Goal: Transaction & Acquisition: Download file/media

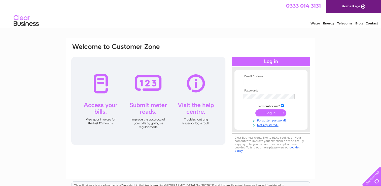
click at [283, 106] on input "checkbox" at bounding box center [282, 105] width 3 height 3
checkbox input "false"
click at [262, 83] on input "text" at bounding box center [269, 83] width 52 height 6
type input "[EMAIL_ADDRESS][DOMAIN_NAME]"
click at [266, 112] on input "submit" at bounding box center [270, 112] width 31 height 7
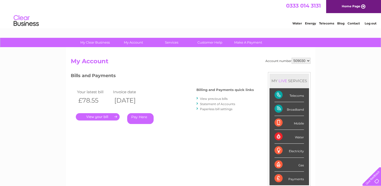
click at [103, 117] on link "." at bounding box center [98, 116] width 44 height 7
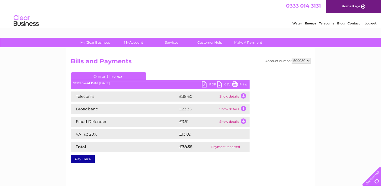
click at [212, 83] on link "PDF" at bounding box center [209, 84] width 15 height 7
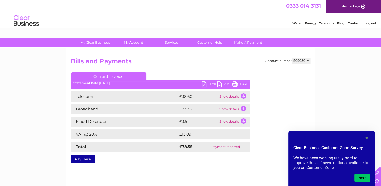
click at [224, 84] on link "CSV" at bounding box center [224, 84] width 15 height 7
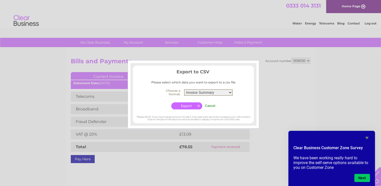
click at [229, 93] on select "Invoice Summary Telecoms Call Summary Service Charge Summary" at bounding box center [208, 92] width 49 height 7
select select "2"
click at [184, 89] on select "Invoice Summary Telecoms Call Summary Service Charge Summary" at bounding box center [208, 92] width 49 height 7
click at [188, 105] on input "button" at bounding box center [186, 105] width 31 height 7
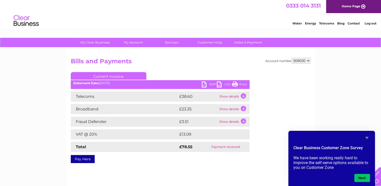
click at [176, 18] on div "Water Energy Telecoms Blog Contact Log out" at bounding box center [190, 21] width 381 height 16
click at [368, 23] on link "Log out" at bounding box center [371, 23] width 12 height 4
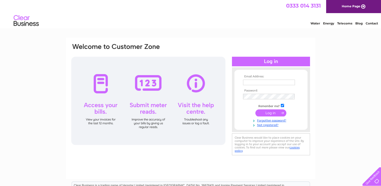
click at [283, 106] on input "checkbox" at bounding box center [282, 105] width 3 height 3
checkbox input "false"
